Goal: Task Accomplishment & Management: Manage account settings

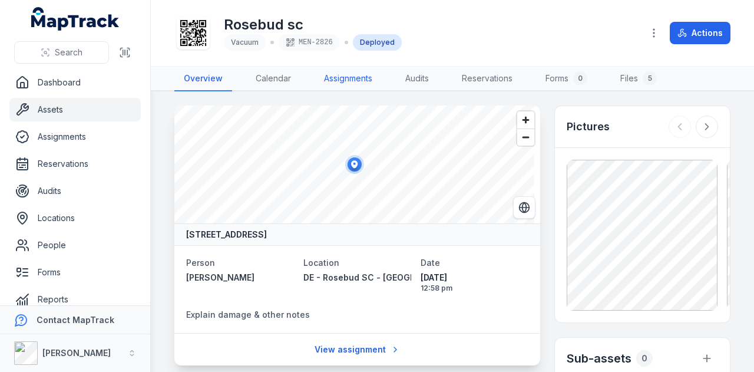
click at [354, 82] on link "Assignments" at bounding box center [347, 79] width 67 height 25
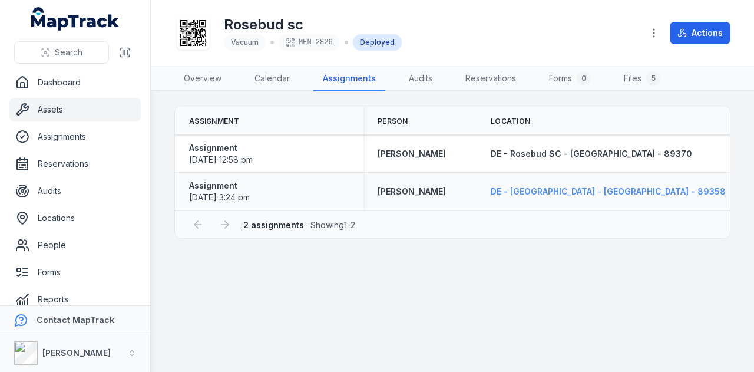
click at [553, 188] on span "DE - [GEOGRAPHIC_DATA] - [GEOGRAPHIC_DATA] - 89358" at bounding box center [608, 191] width 235 height 10
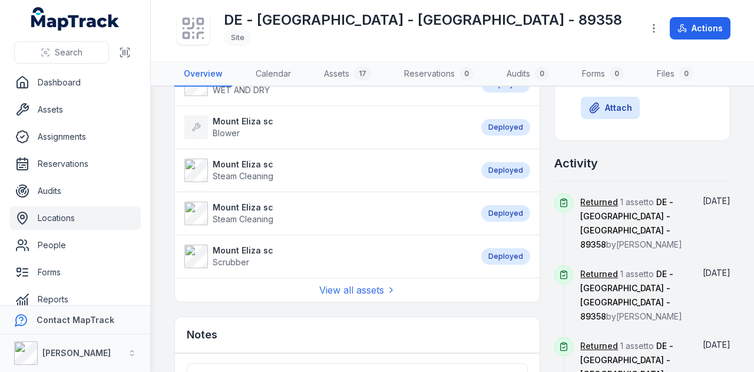
scroll to position [648, 0]
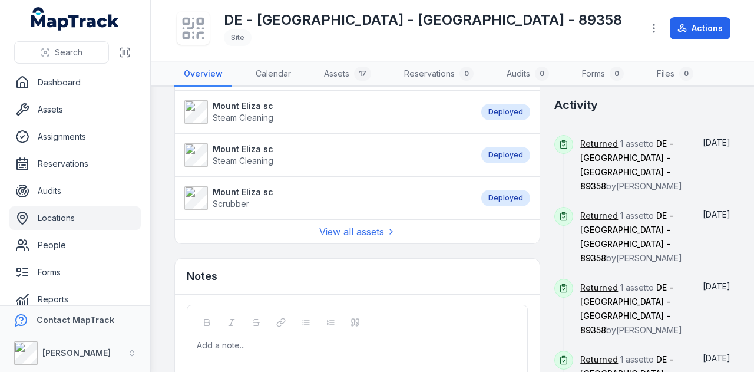
click at [375, 219] on div "View all assets" at bounding box center [357, 231] width 365 height 24
click at [374, 228] on link "View all assets" at bounding box center [357, 231] width 77 height 14
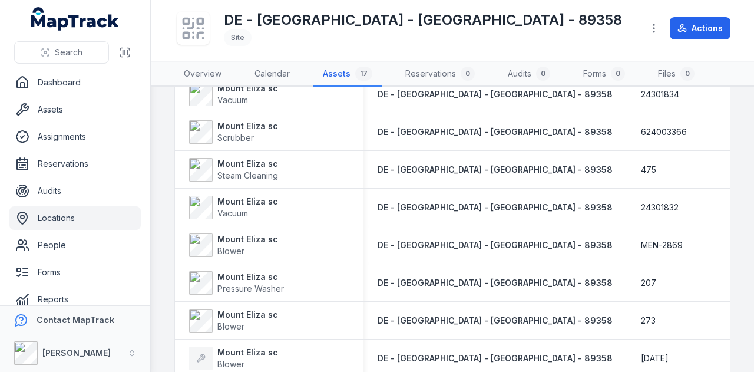
scroll to position [479, 0]
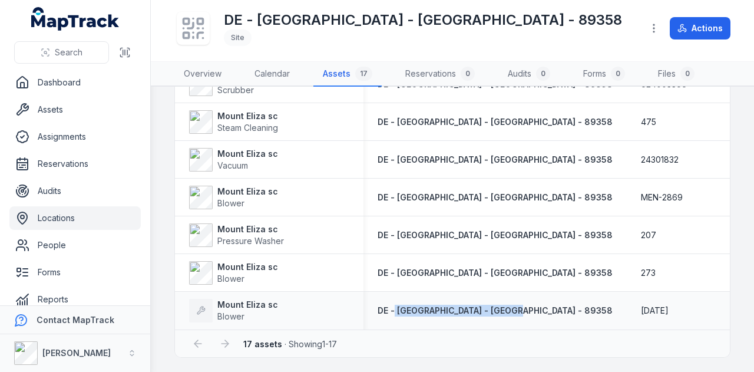
drag, startPoint x: 393, startPoint y: 324, endPoint x: 499, endPoint y: 320, distance: 106.1
click at [499, 320] on td "DE - [GEOGRAPHIC_DATA] - [GEOGRAPHIC_DATA] - 89358" at bounding box center [494, 310] width 263 height 38
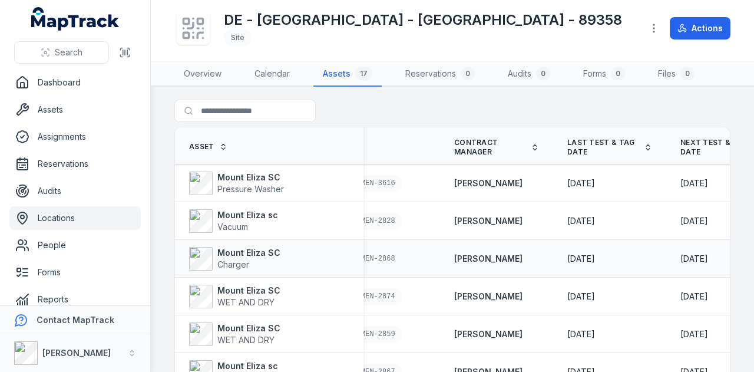
scroll to position [0, 0]
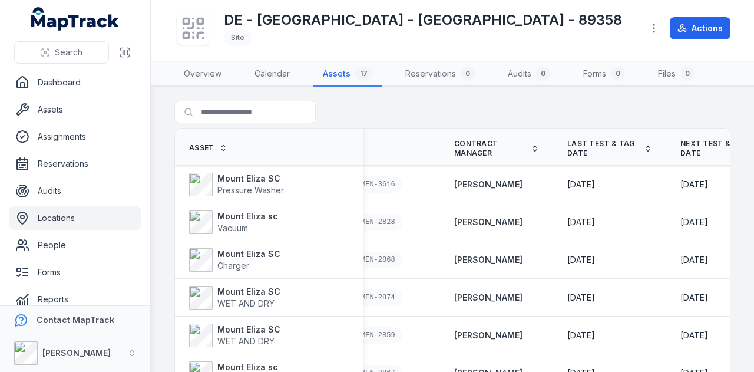
click at [101, 218] on link "Locations" at bounding box center [74, 218] width 131 height 24
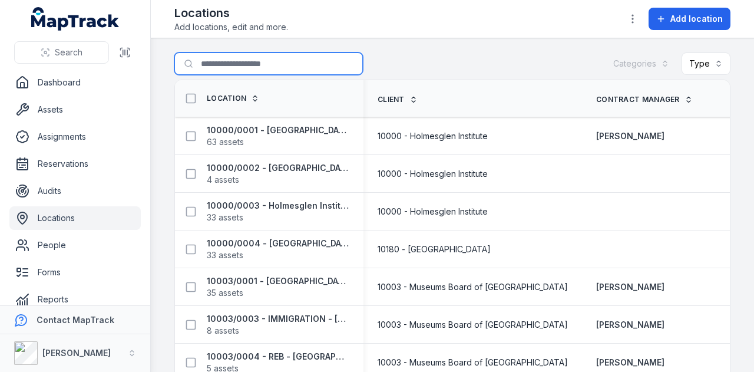
click at [228, 65] on input "Search for locations" at bounding box center [268, 63] width 188 height 22
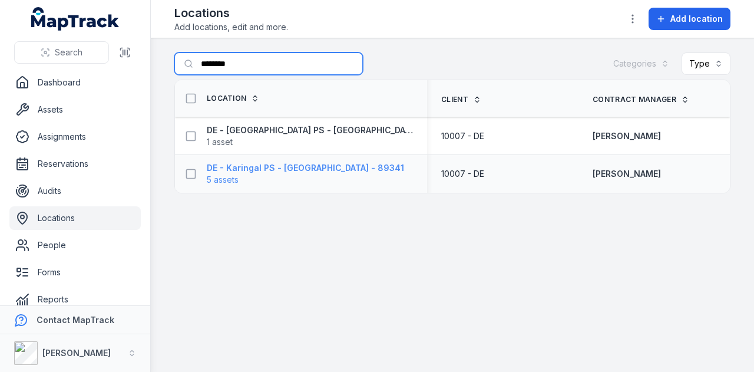
type input "********"
click at [312, 165] on strong "DE - Karingal PS - [GEOGRAPHIC_DATA] - 89341" at bounding box center [305, 168] width 197 height 12
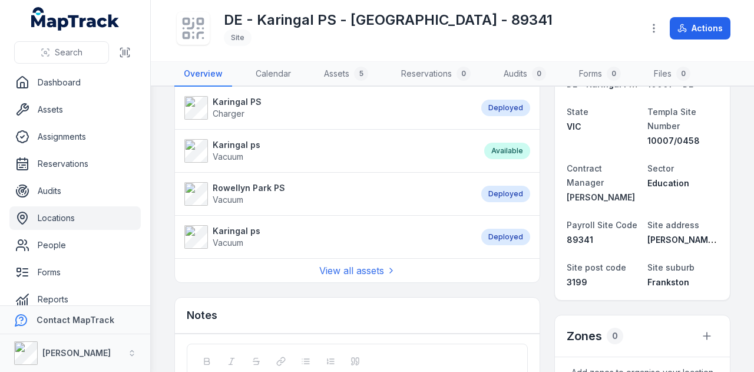
scroll to position [118, 0]
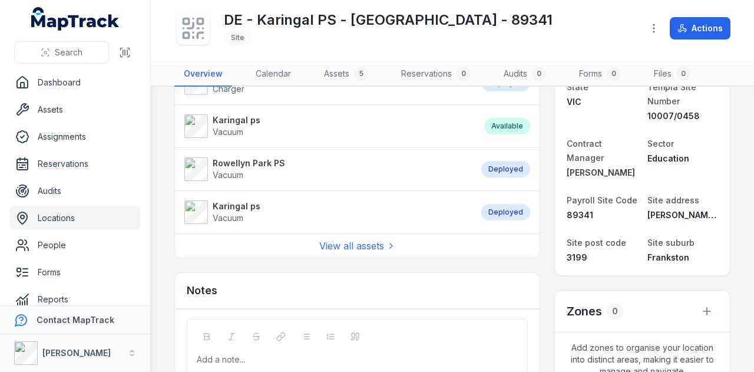
click at [254, 161] on strong "Rowellyn Park PS" at bounding box center [249, 163] width 72 height 12
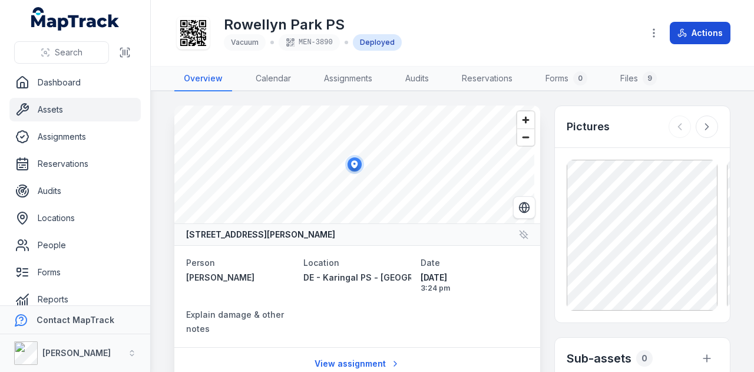
click at [692, 27] on button "Actions" at bounding box center [700, 33] width 61 height 22
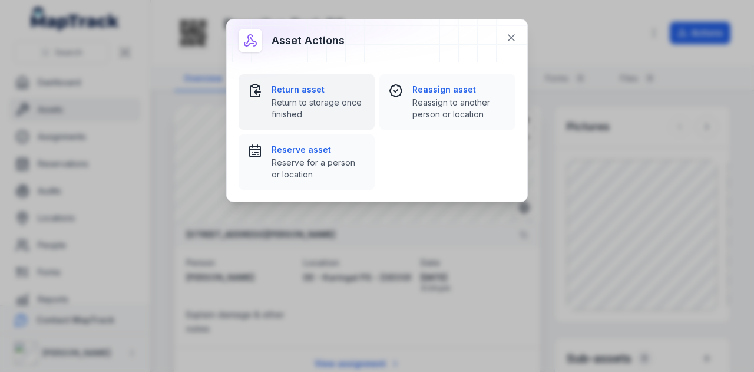
click at [319, 100] on span "Return to storage once finished" at bounding box center [318, 109] width 94 height 24
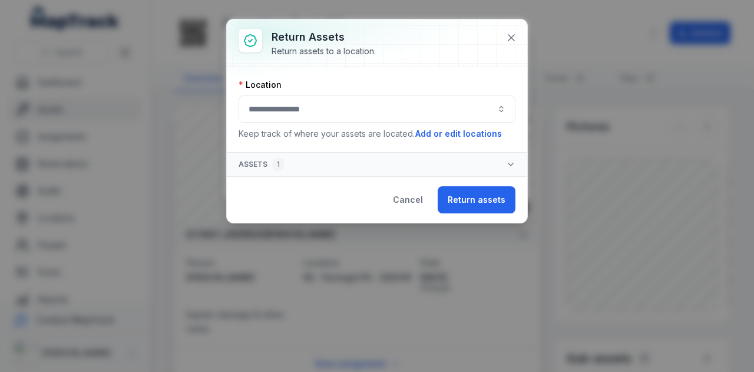
click at [312, 107] on button "button" at bounding box center [376, 108] width 277 height 27
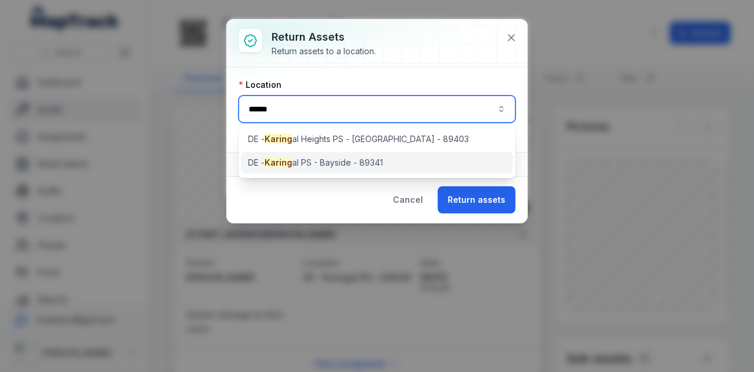
type input "******"
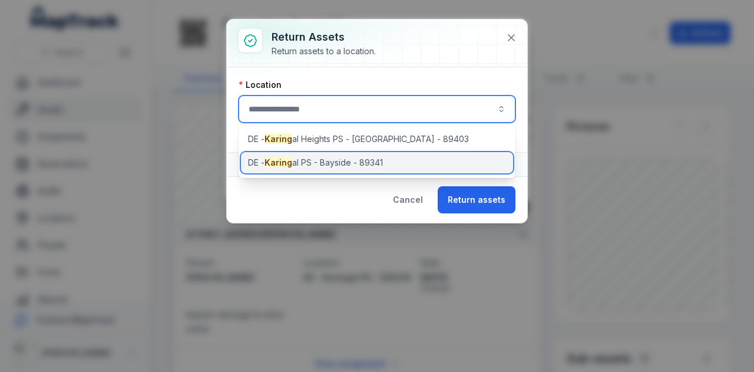
click at [382, 168] on div "[PERSON_NAME] al PS - Bayside - 89341" at bounding box center [377, 162] width 273 height 21
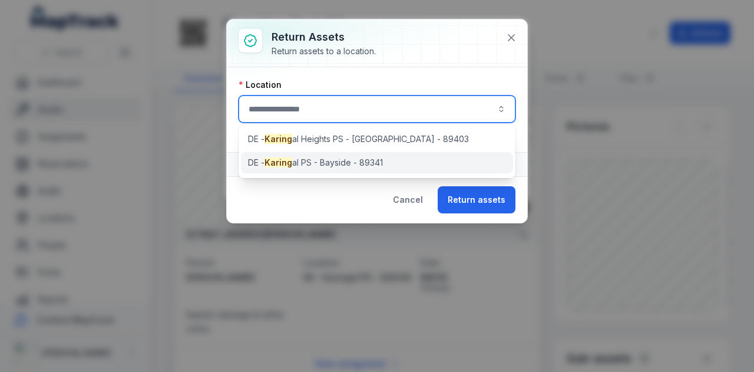
type input "**********"
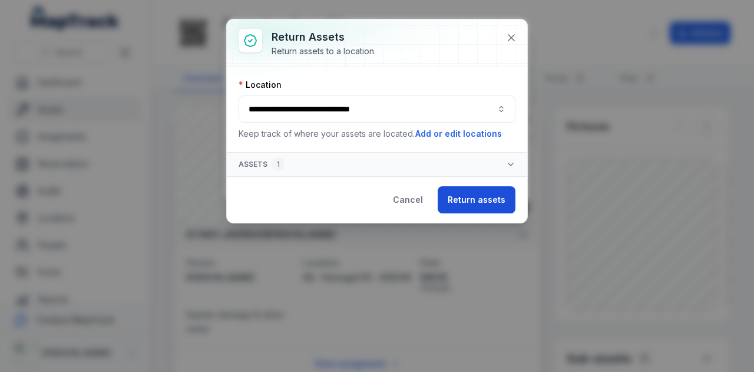
click at [499, 206] on button "Return assets" at bounding box center [477, 199] width 78 height 27
